Goal: Navigation & Orientation: Find specific page/section

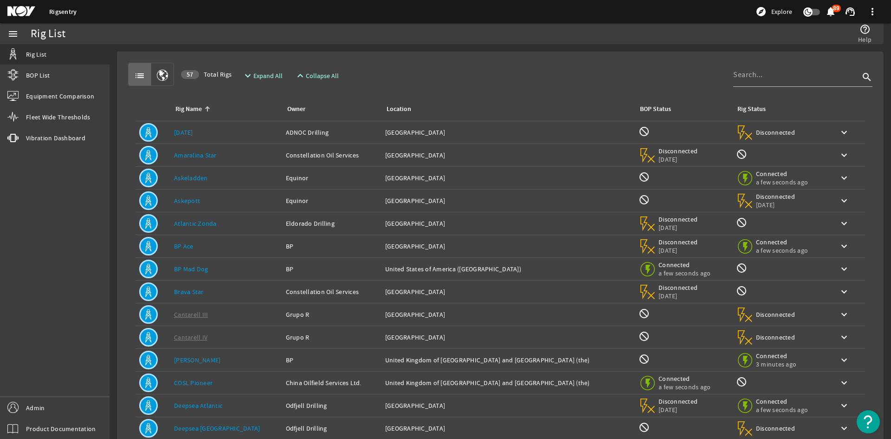
click at [61, 17] on div "Rigsentry explore Explore notifications 89 support_agent more_vert" at bounding box center [445, 11] width 891 height 23
click at [66, 13] on link "Rigsentry" at bounding box center [62, 11] width 27 height 9
click at [4, 11] on div "Rigsentry explore Explore notifications 89 support_agent more_vert" at bounding box center [445, 11] width 891 height 23
click at [33, 13] on mat-icon at bounding box center [28, 11] width 42 height 11
